Goal: Task Accomplishment & Management: Manage account settings

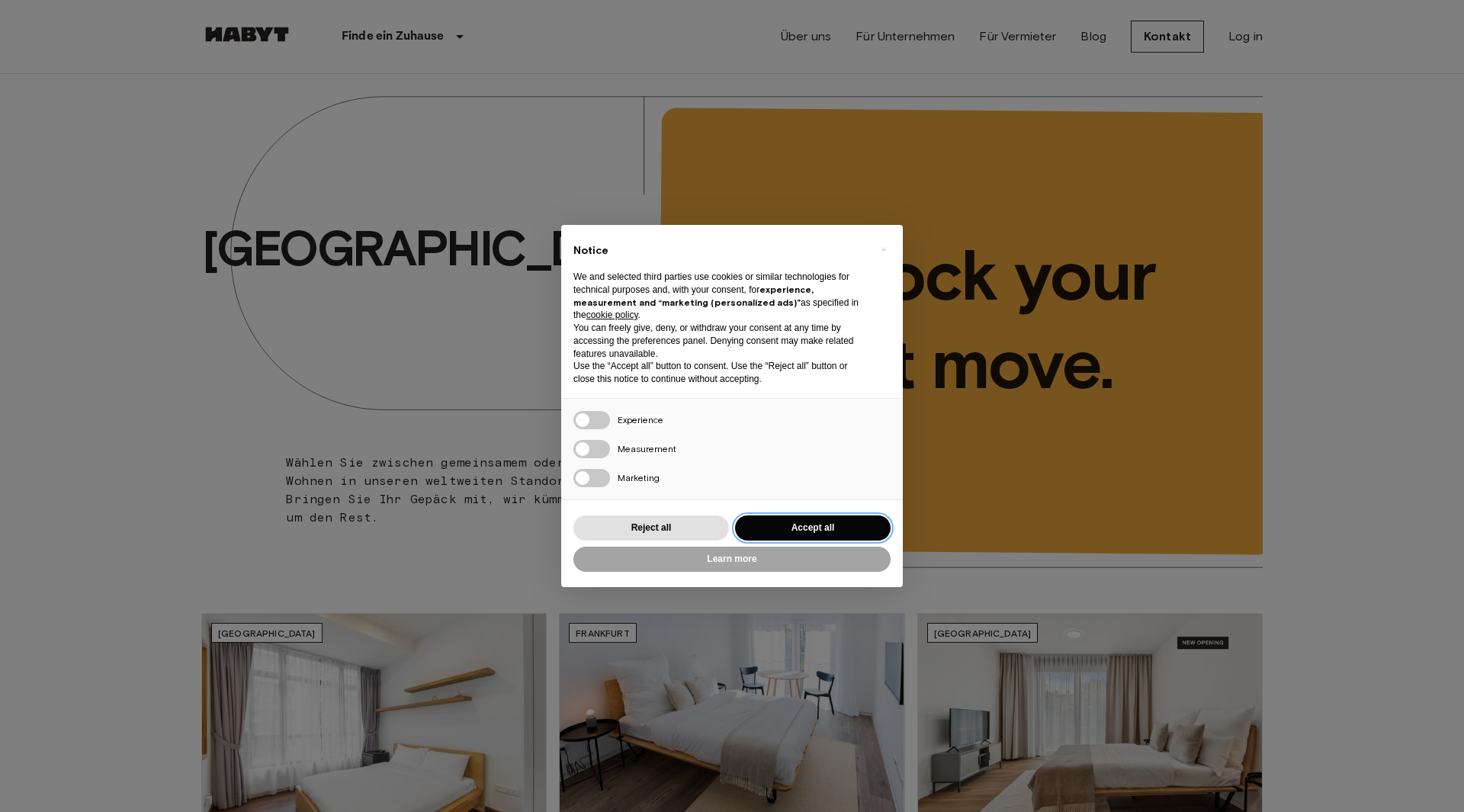
click at [802, 530] on button "Accept all" at bounding box center [812, 528] width 156 height 25
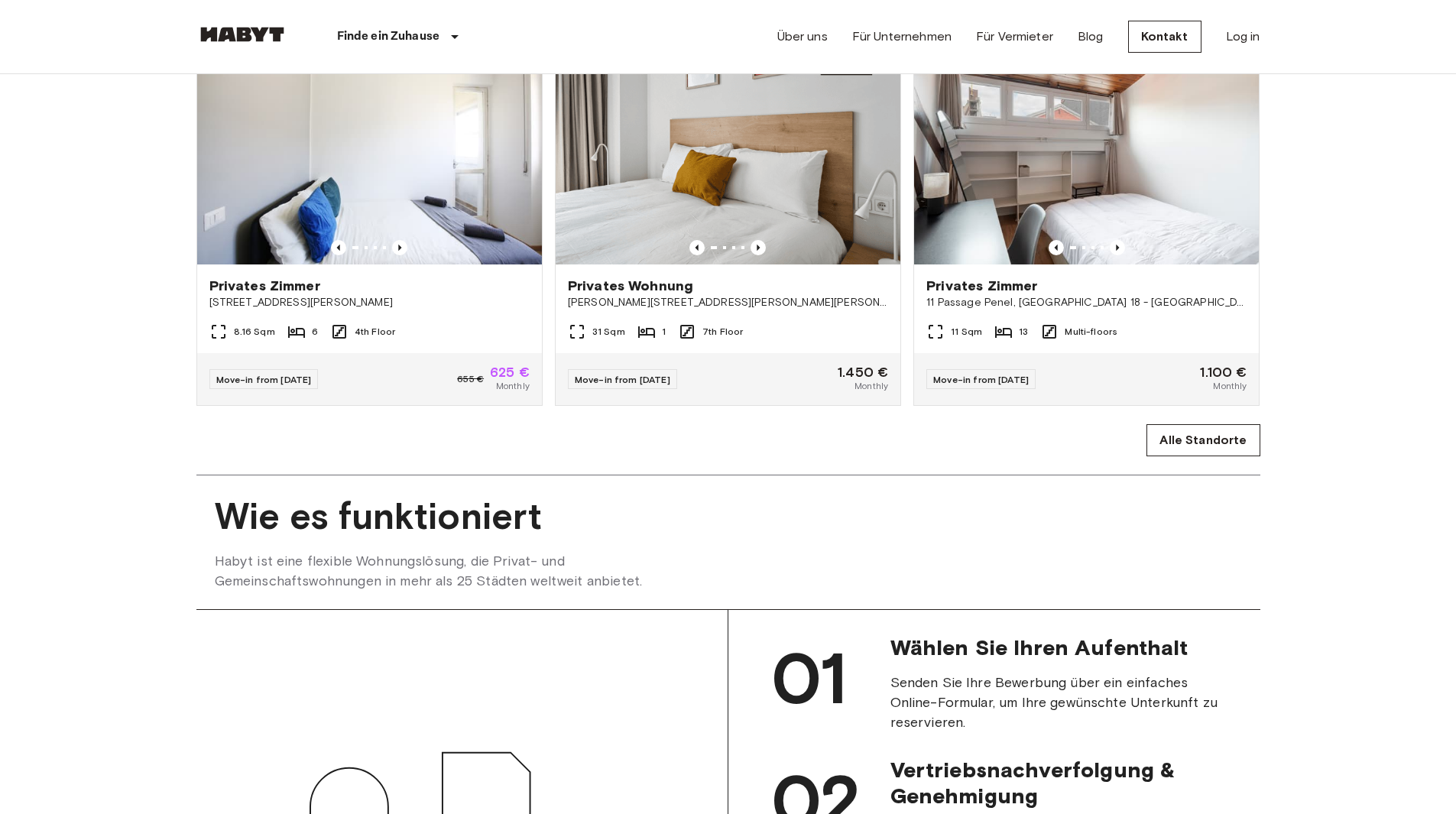
scroll to position [994, 0]
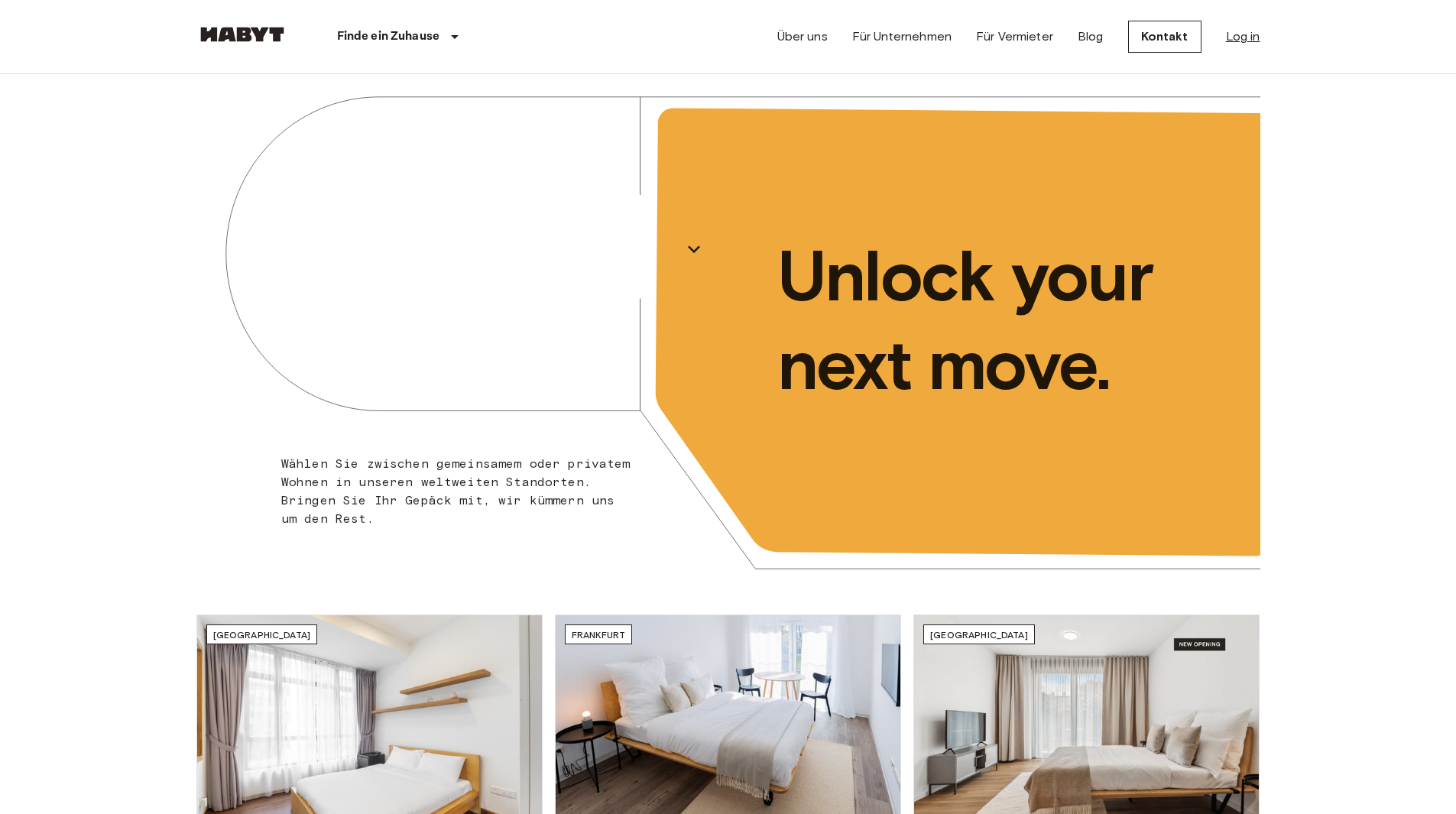
click at [1248, 36] on link "Log in" at bounding box center [1243, 36] width 35 height 19
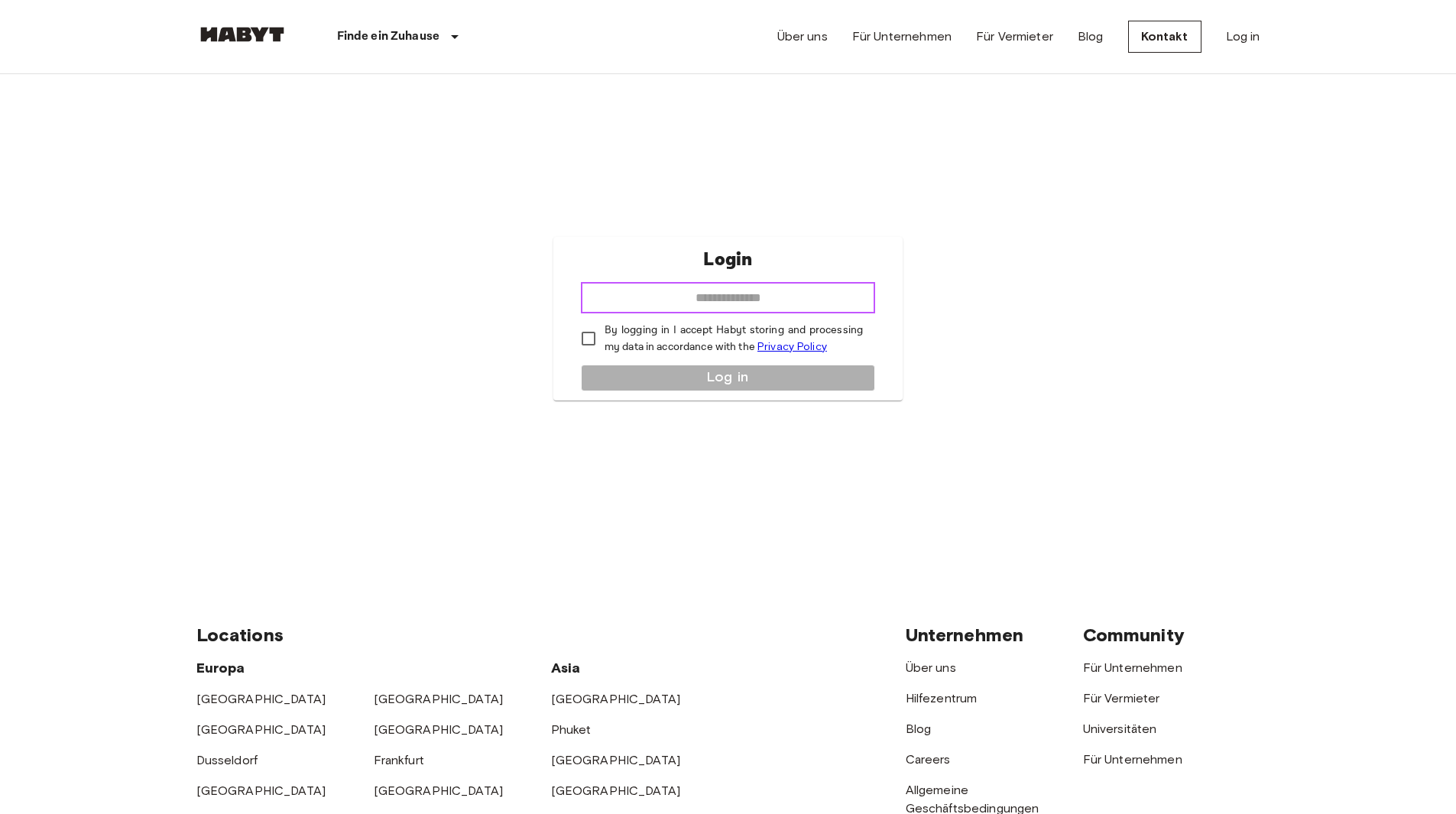
click at [720, 302] on input "email" at bounding box center [727, 298] width 294 height 31
type input "**********"
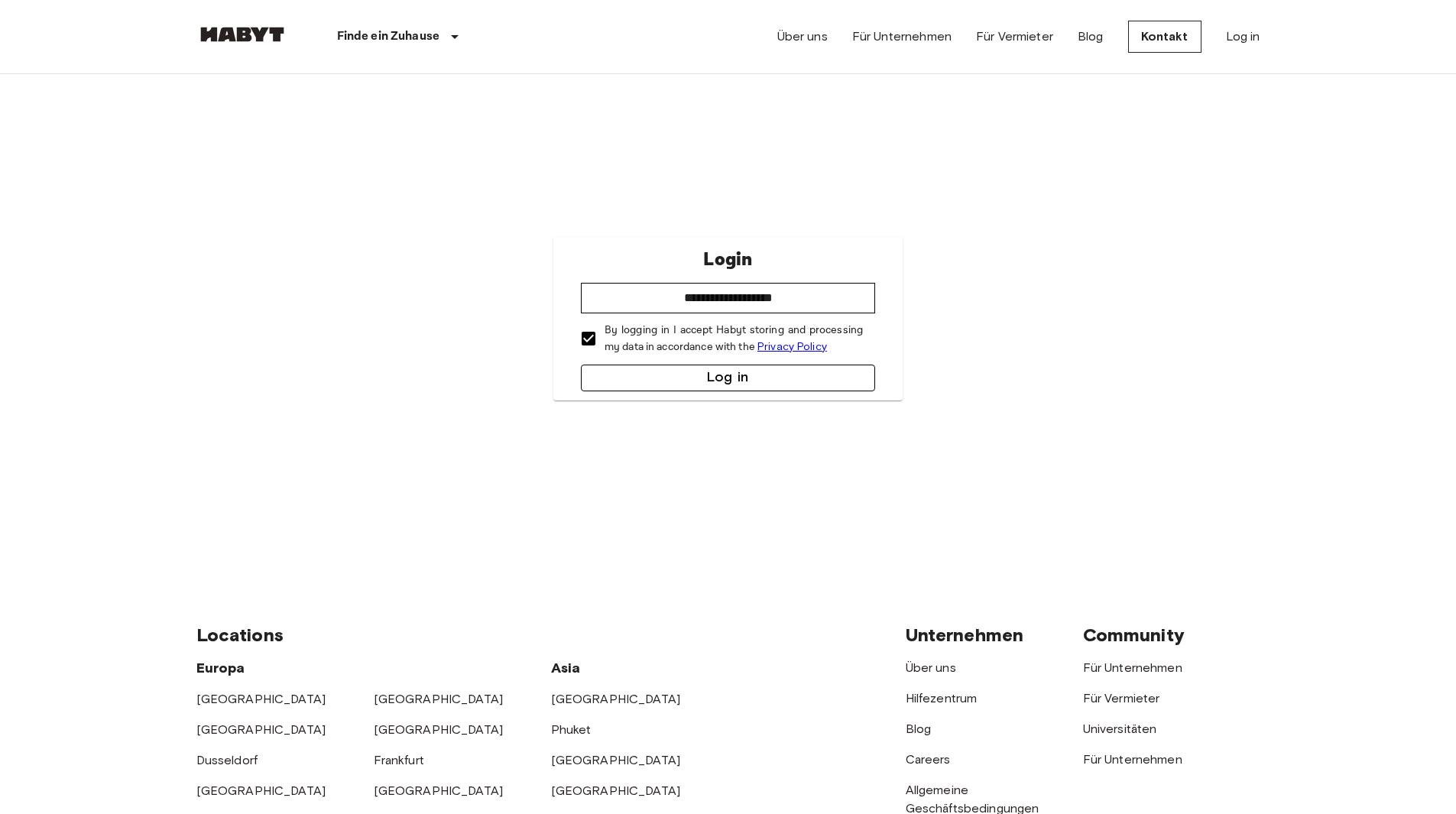
click at [691, 382] on button "Log in" at bounding box center [727, 378] width 294 height 27
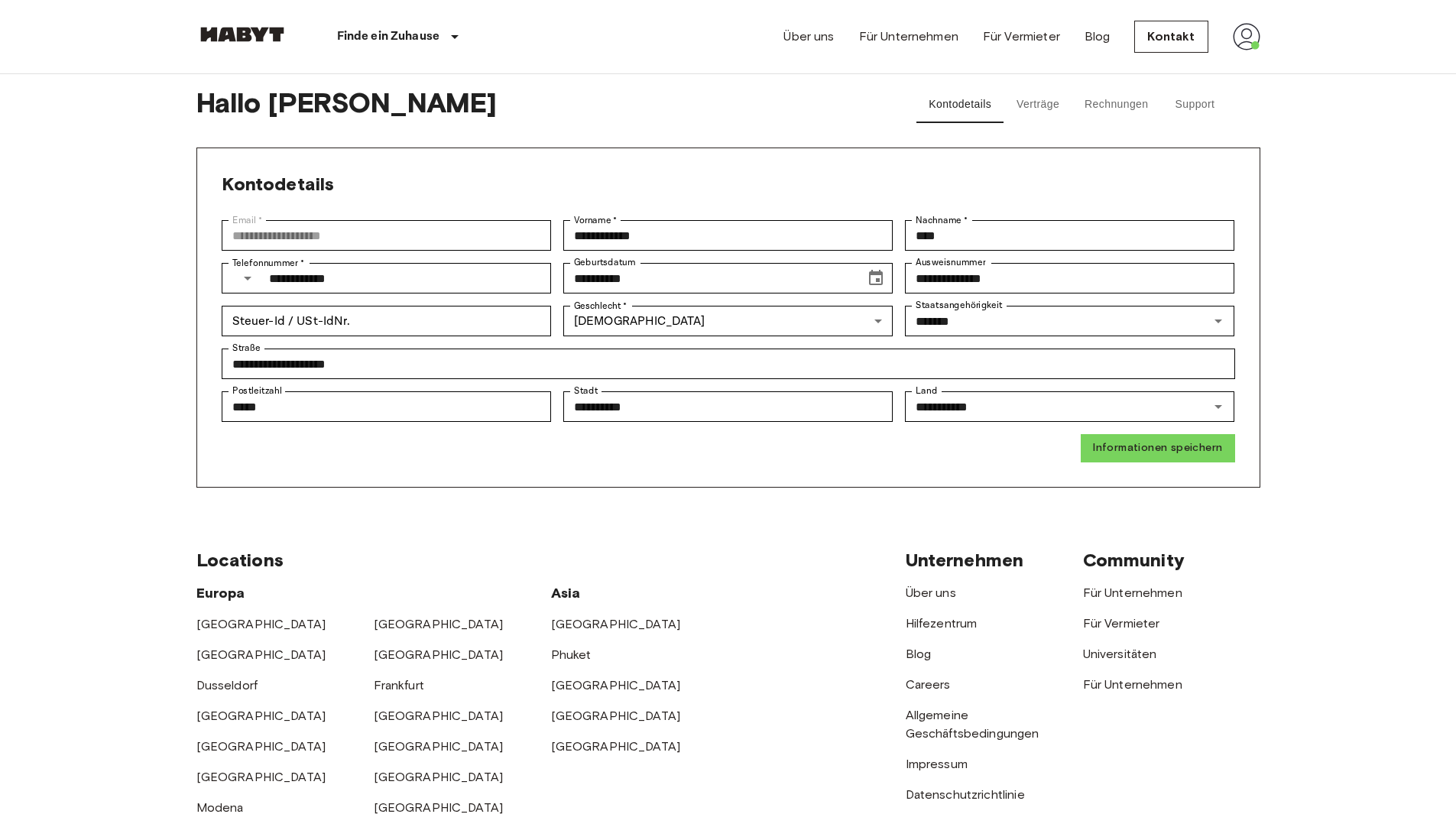
click at [1127, 106] on button "Rechnungen" at bounding box center [1116, 105] width 88 height 36
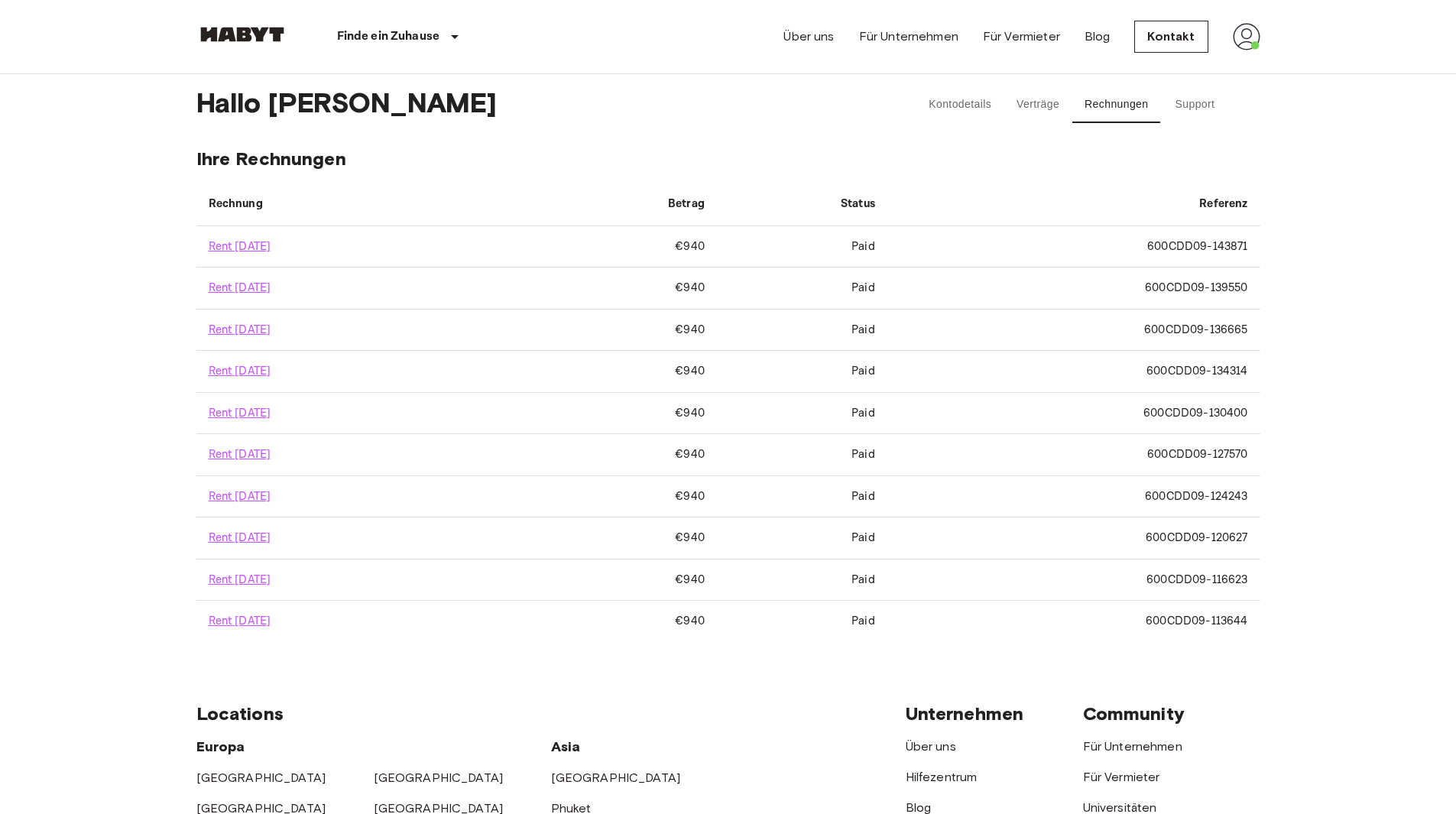
click at [1029, 106] on button "Verträge" at bounding box center [1038, 105] width 69 height 36
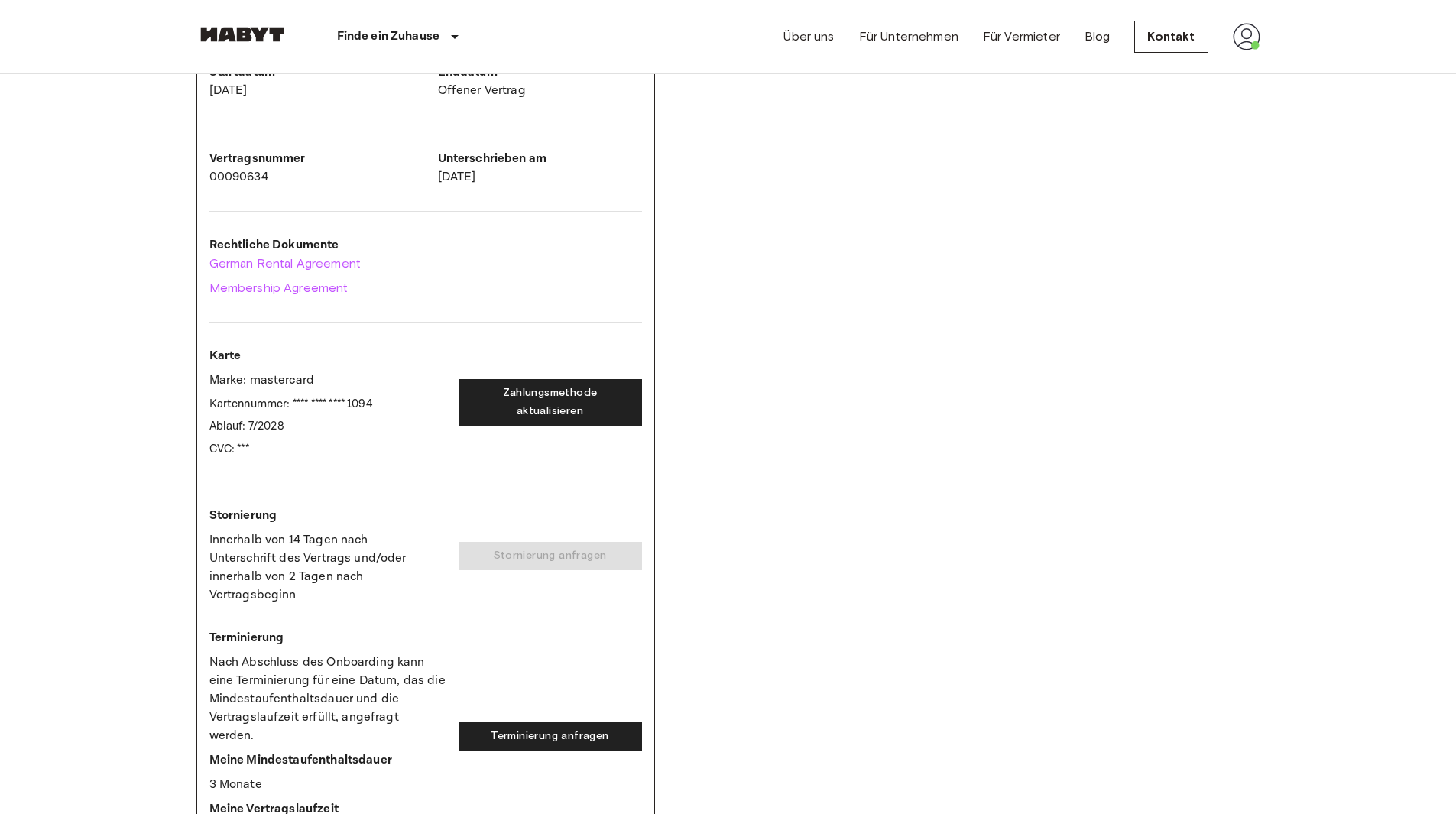
scroll to position [153, 0]
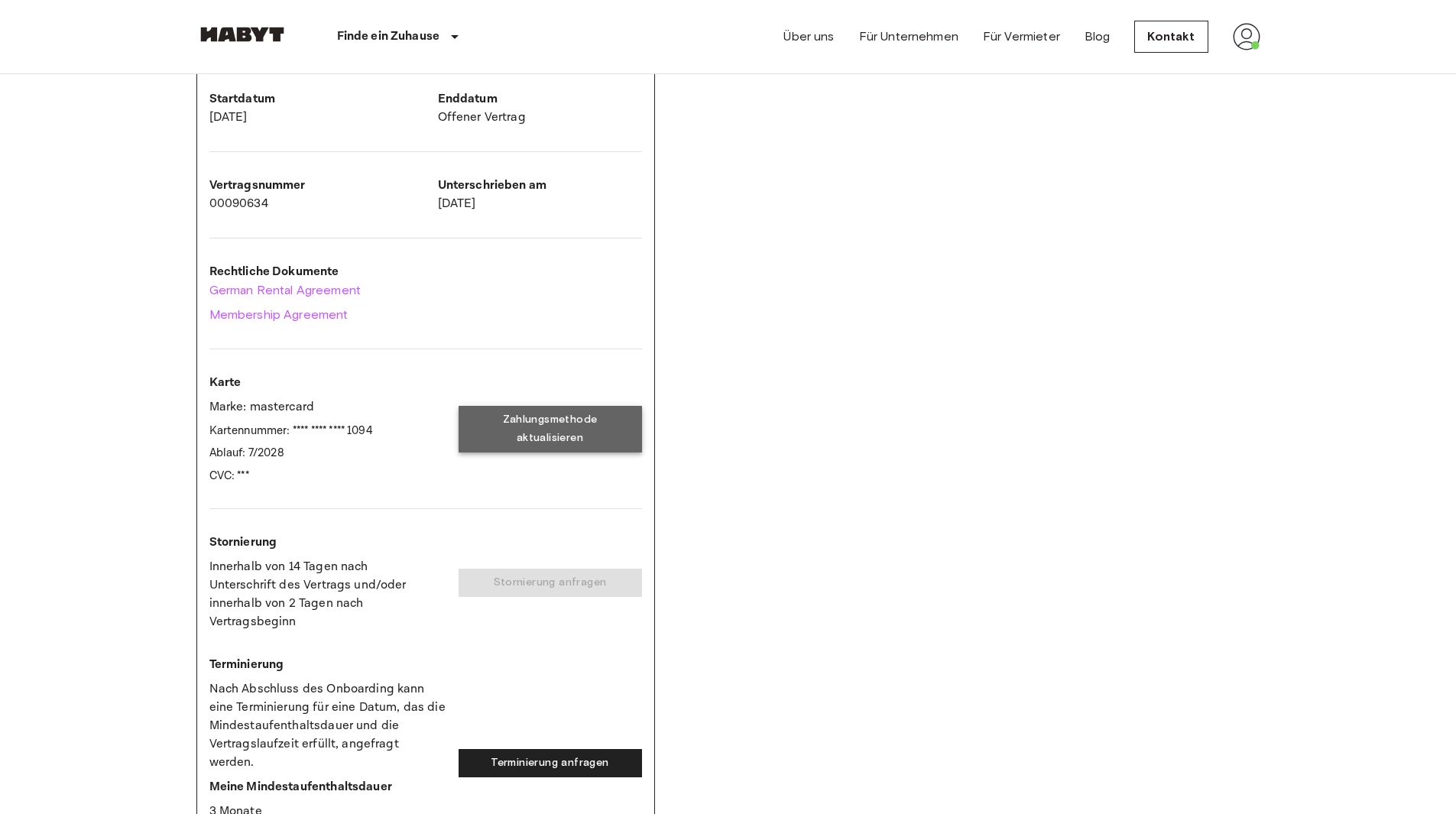
click at [573, 428] on button "Zahlungsmethode aktualisieren" at bounding box center [550, 429] width 184 height 47
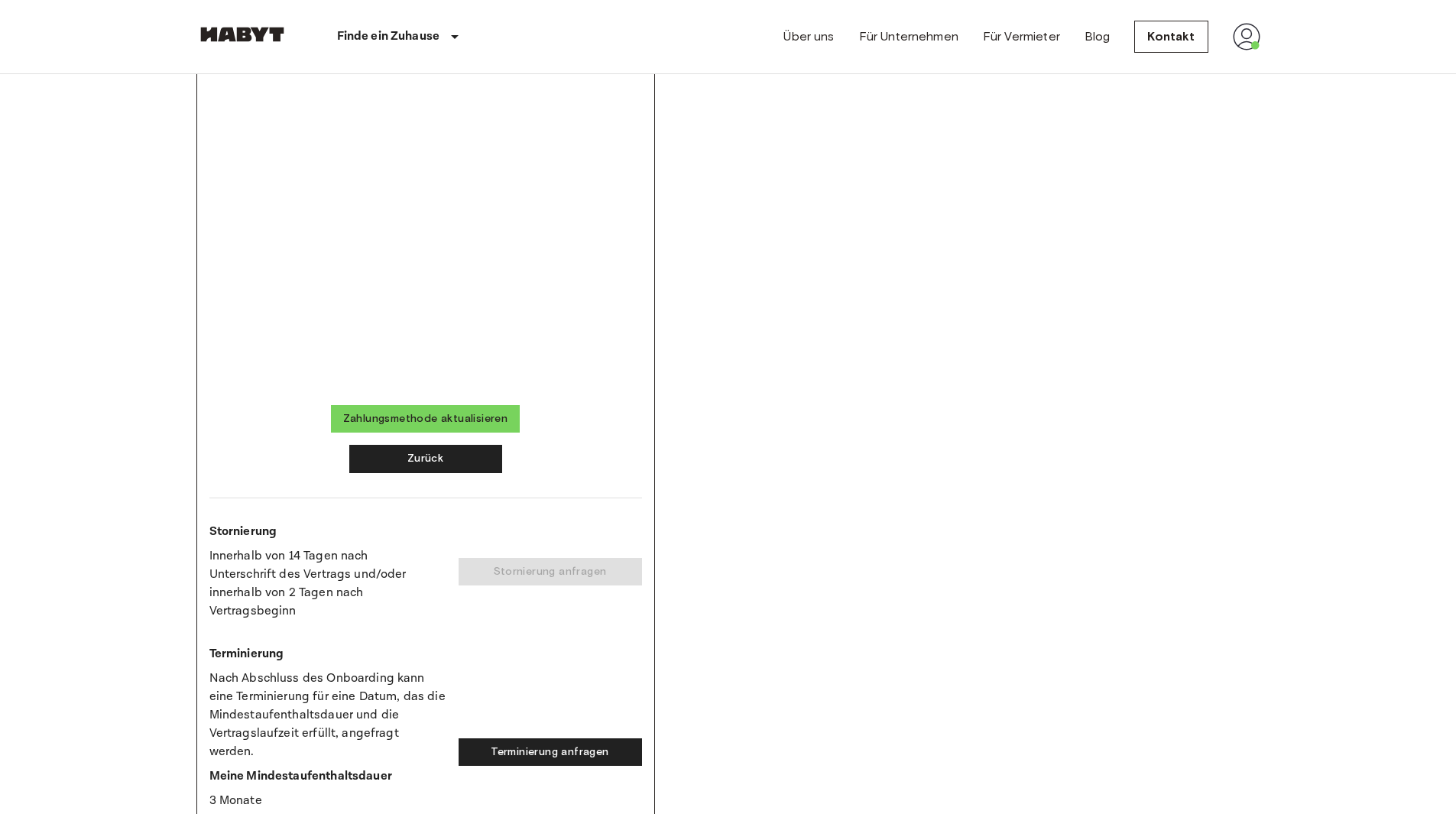
scroll to position [765, 0]
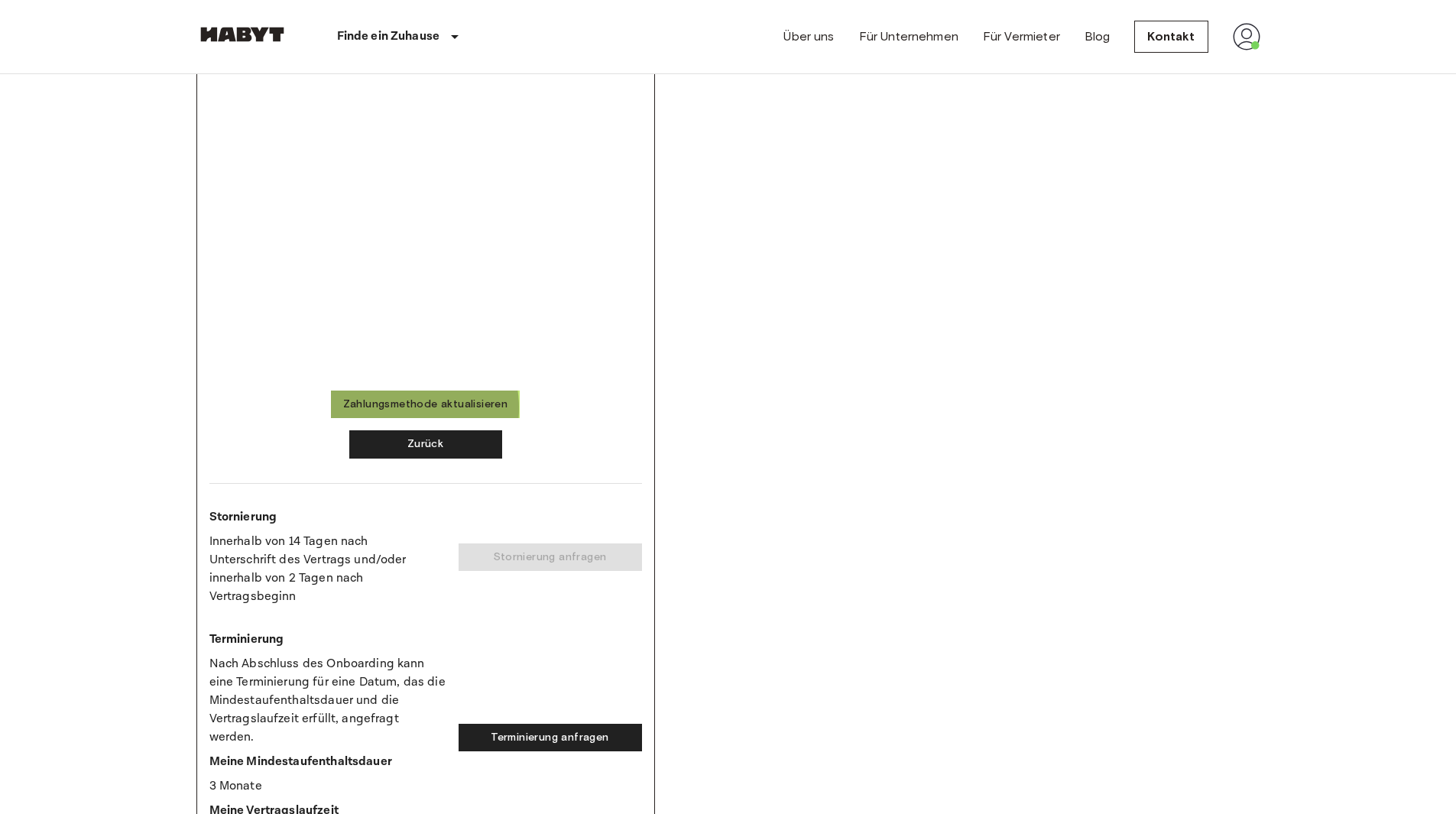
click at [399, 408] on button "Zahlungsmethode aktualisieren" at bounding box center [426, 404] width 189 height 28
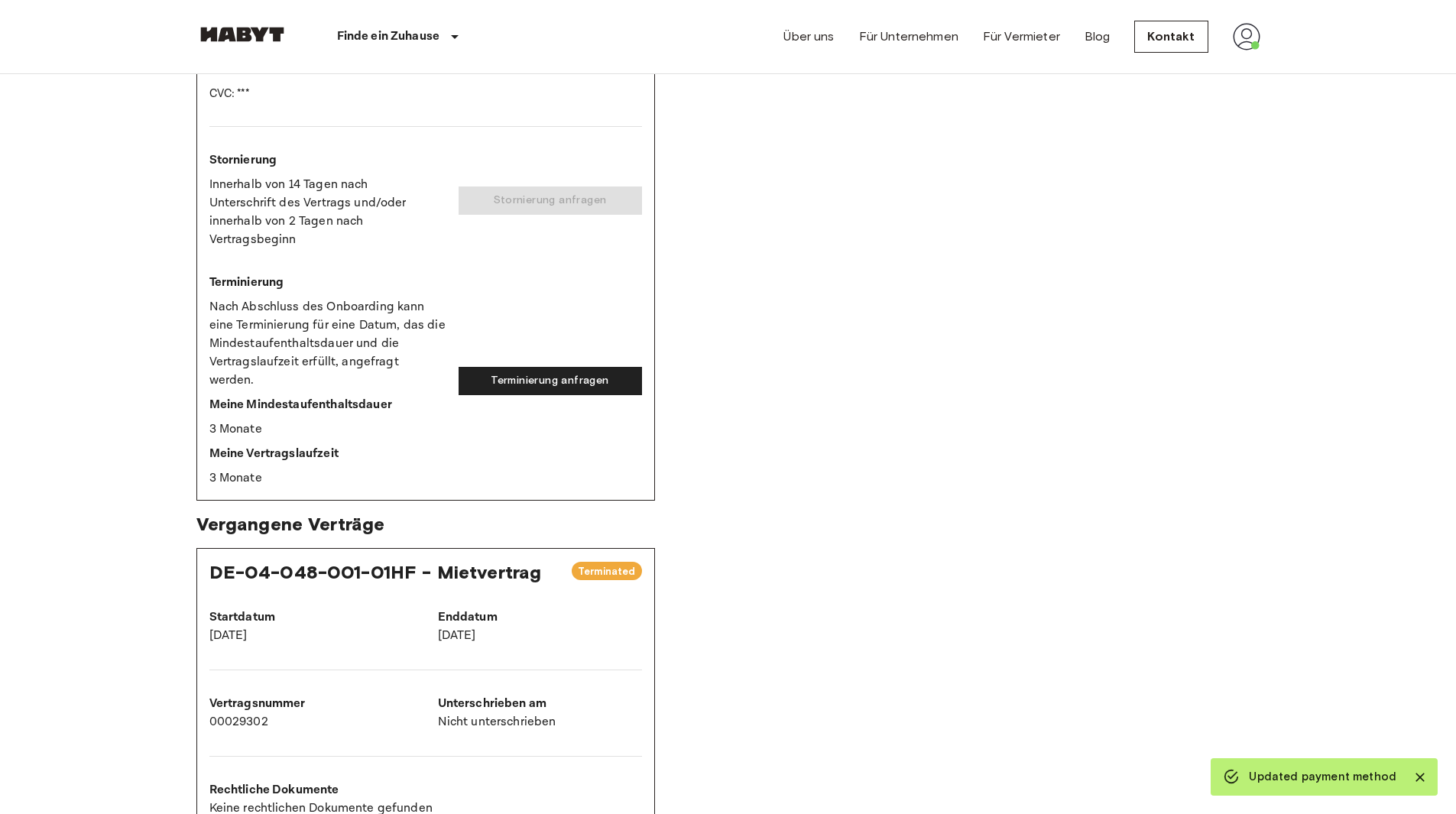
scroll to position [0, 0]
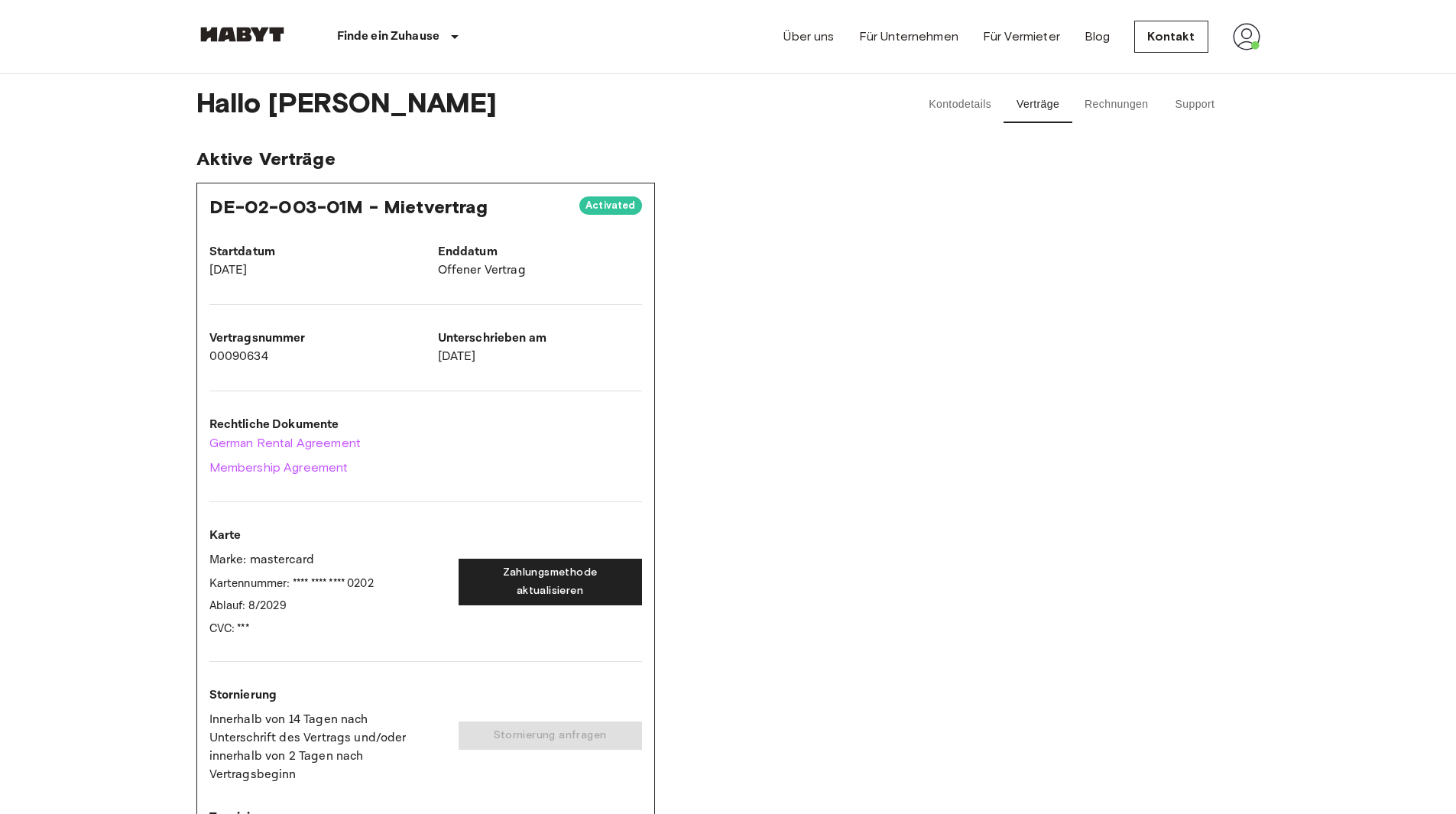
click at [956, 462] on div "DE-02-003-01M - Mietvertrag Activated Startdatum 5. Aug. 2024 Enddatum Offener …" at bounding box center [728, 610] width 1064 height 853
click at [769, 349] on div "DE-02-003-01M - Mietvertrag Activated Startdatum 5. Aug. 2024 Enddatum Offener …" at bounding box center [728, 610] width 1064 height 853
click at [1248, 35] on img at bounding box center [1246, 36] width 27 height 27
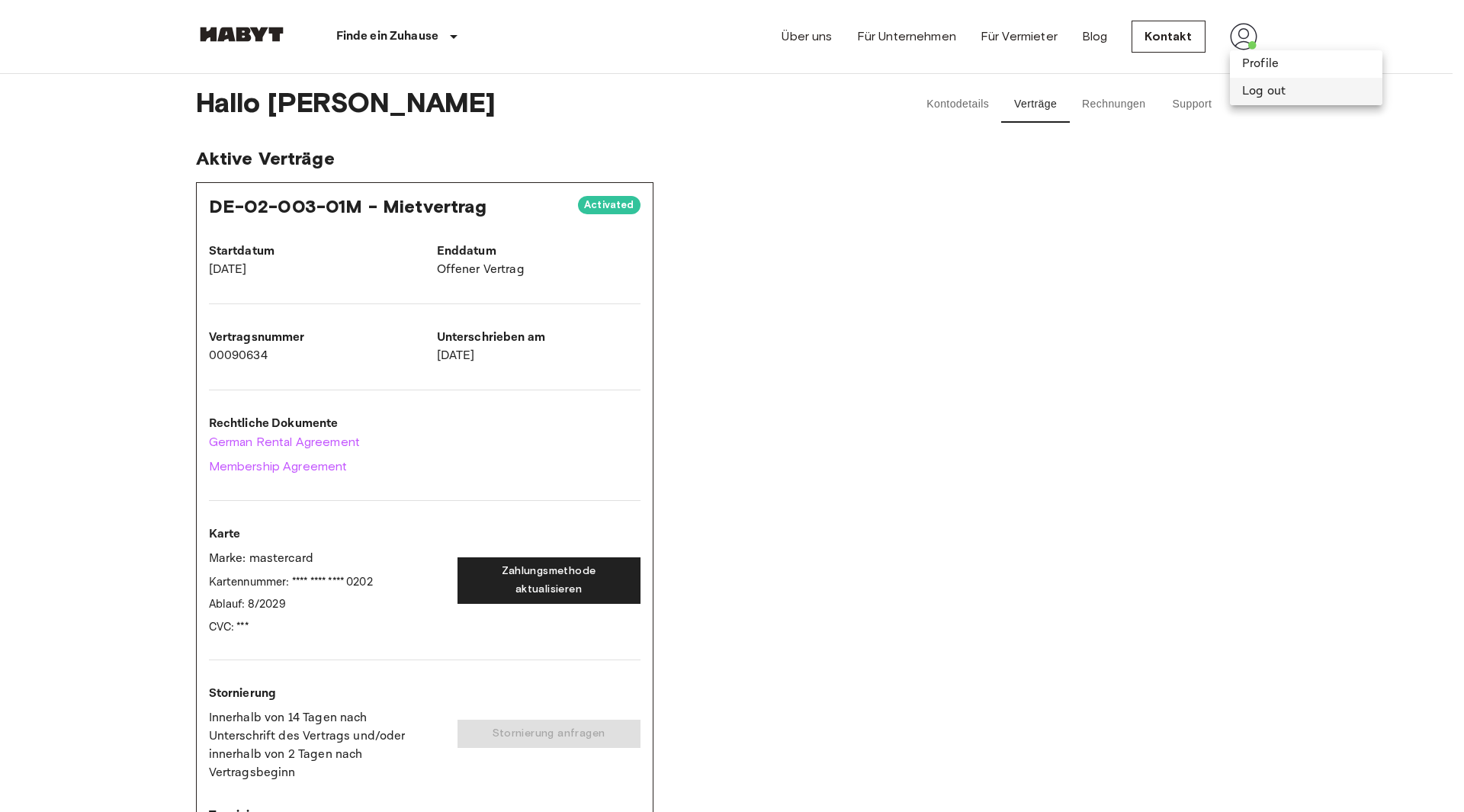
click at [1247, 90] on li "Log out" at bounding box center [1307, 91] width 153 height 27
